Goal: Information Seeking & Learning: Understand process/instructions

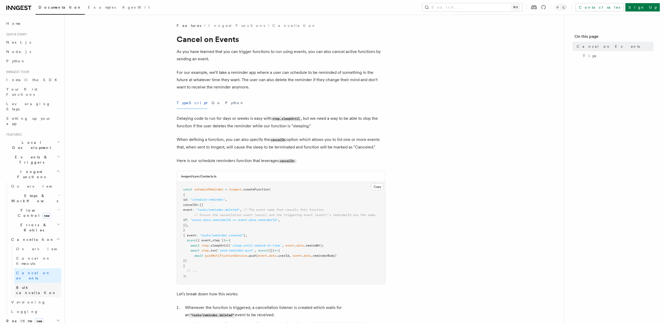
click at [32, 285] on span "Bulk cancellation" at bounding box center [36, 289] width 40 height 9
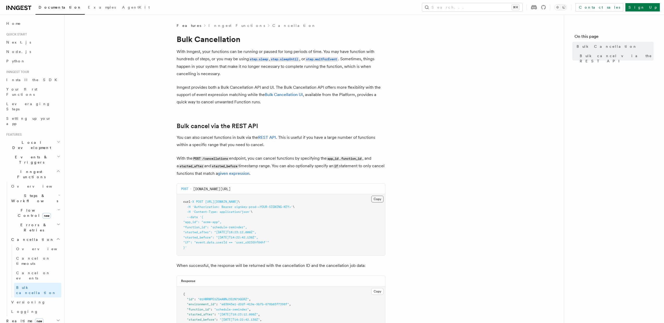
click at [376, 200] on button "Copy Copied" at bounding box center [377, 199] width 12 height 7
